Goal: Information Seeking & Learning: Learn about a topic

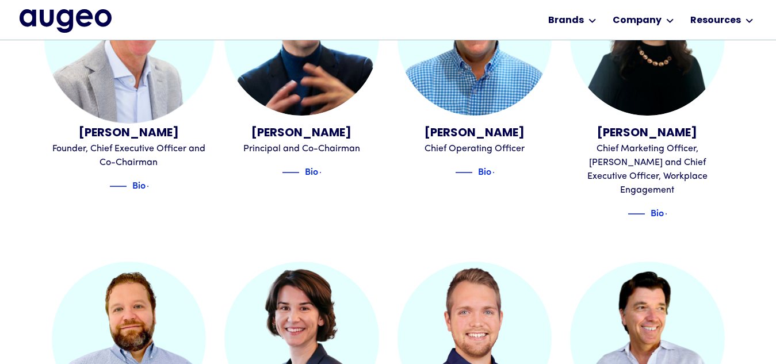
scroll to position [405, 0]
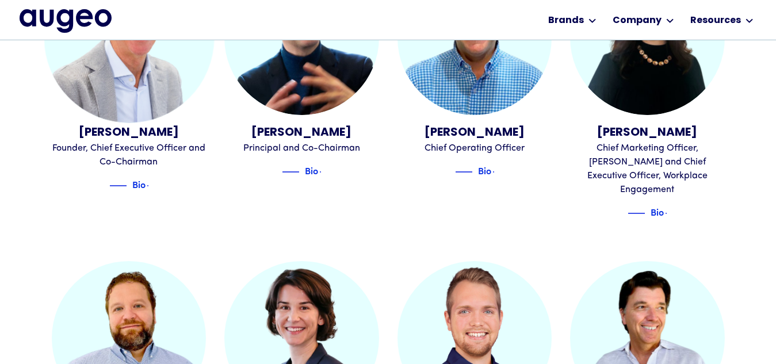
click at [139, 133] on div "David Kristal" at bounding box center [129, 132] width 155 height 17
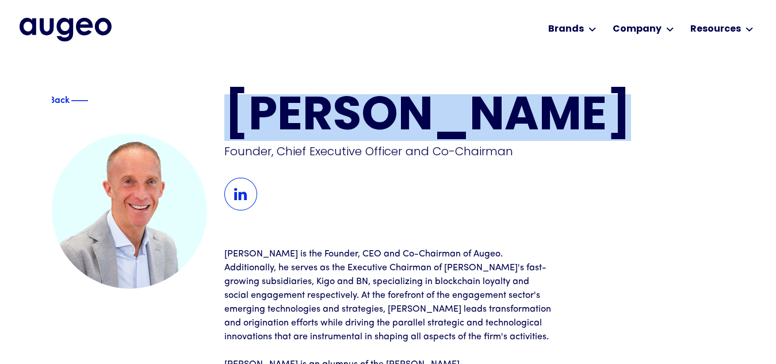
drag, startPoint x: 536, startPoint y: 112, endPoint x: 233, endPoint y: 121, distance: 303.7
click at [233, 121] on h1 "David Kristal" at bounding box center [474, 117] width 500 height 47
copy h1 "David Kristal"
click at [64, 97] on div "Back" at bounding box center [89, 101] width 68 height 14
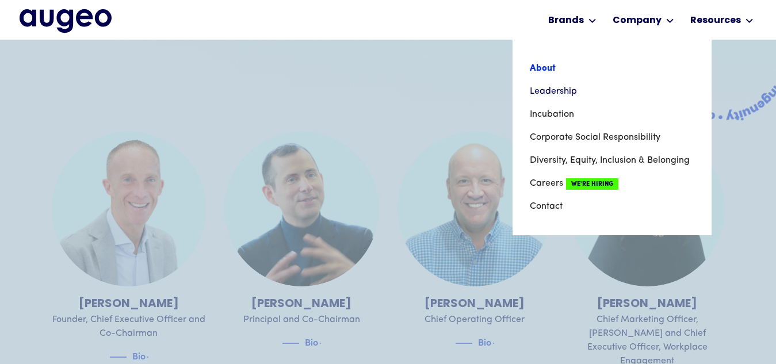
scroll to position [233, 0]
click at [562, 70] on link "About" at bounding box center [612, 68] width 164 height 23
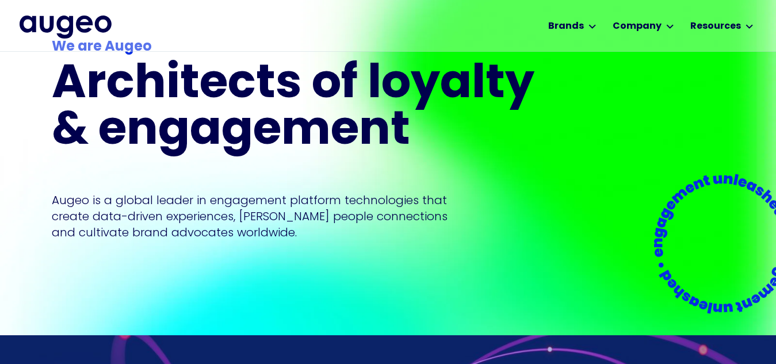
scroll to position [57, 0]
